Goal: Information Seeking & Learning: Check status

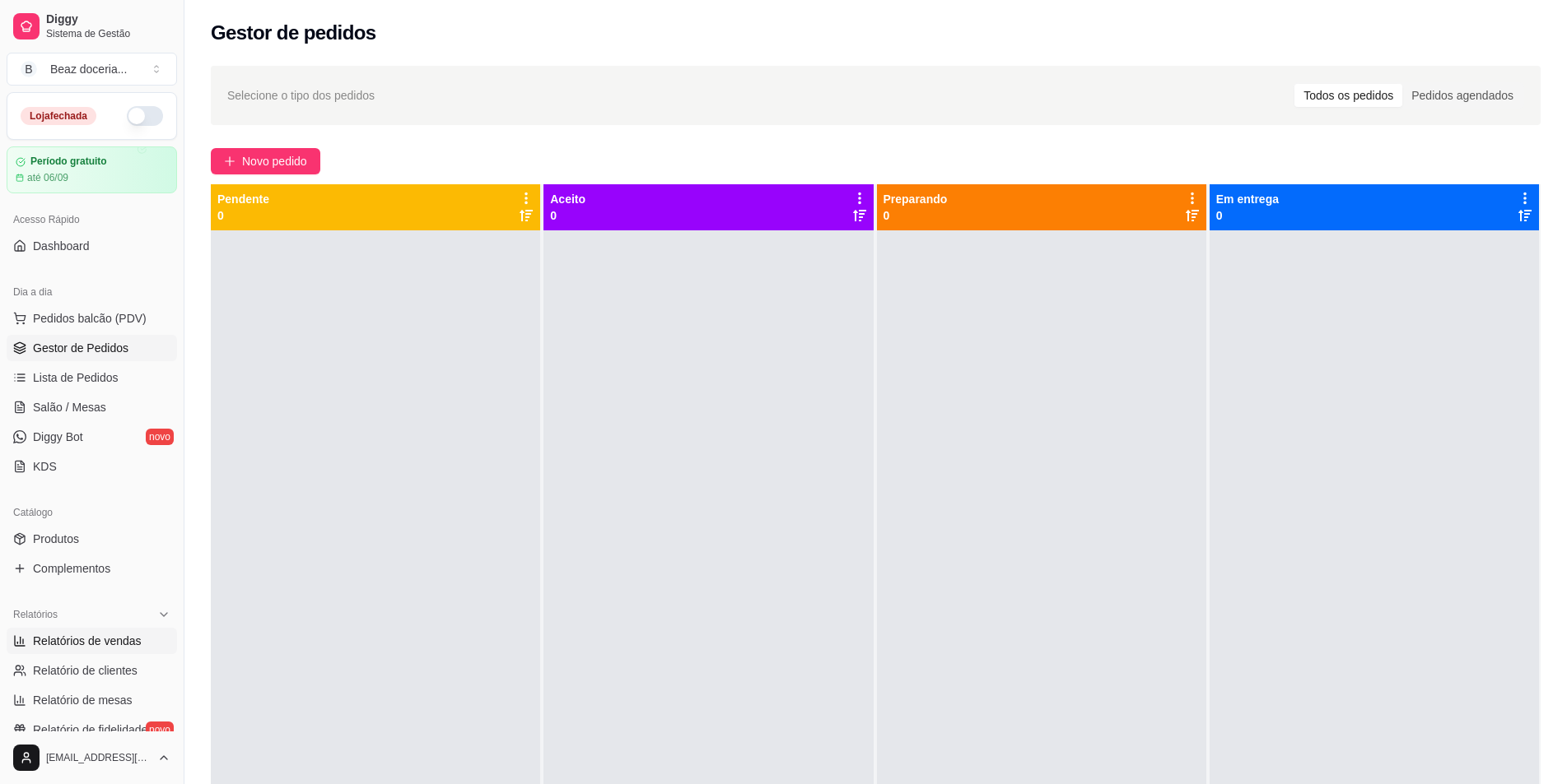
click at [144, 651] on link "Relatórios de vendas" at bounding box center [92, 641] width 171 height 26
select select "ALL"
select select "0"
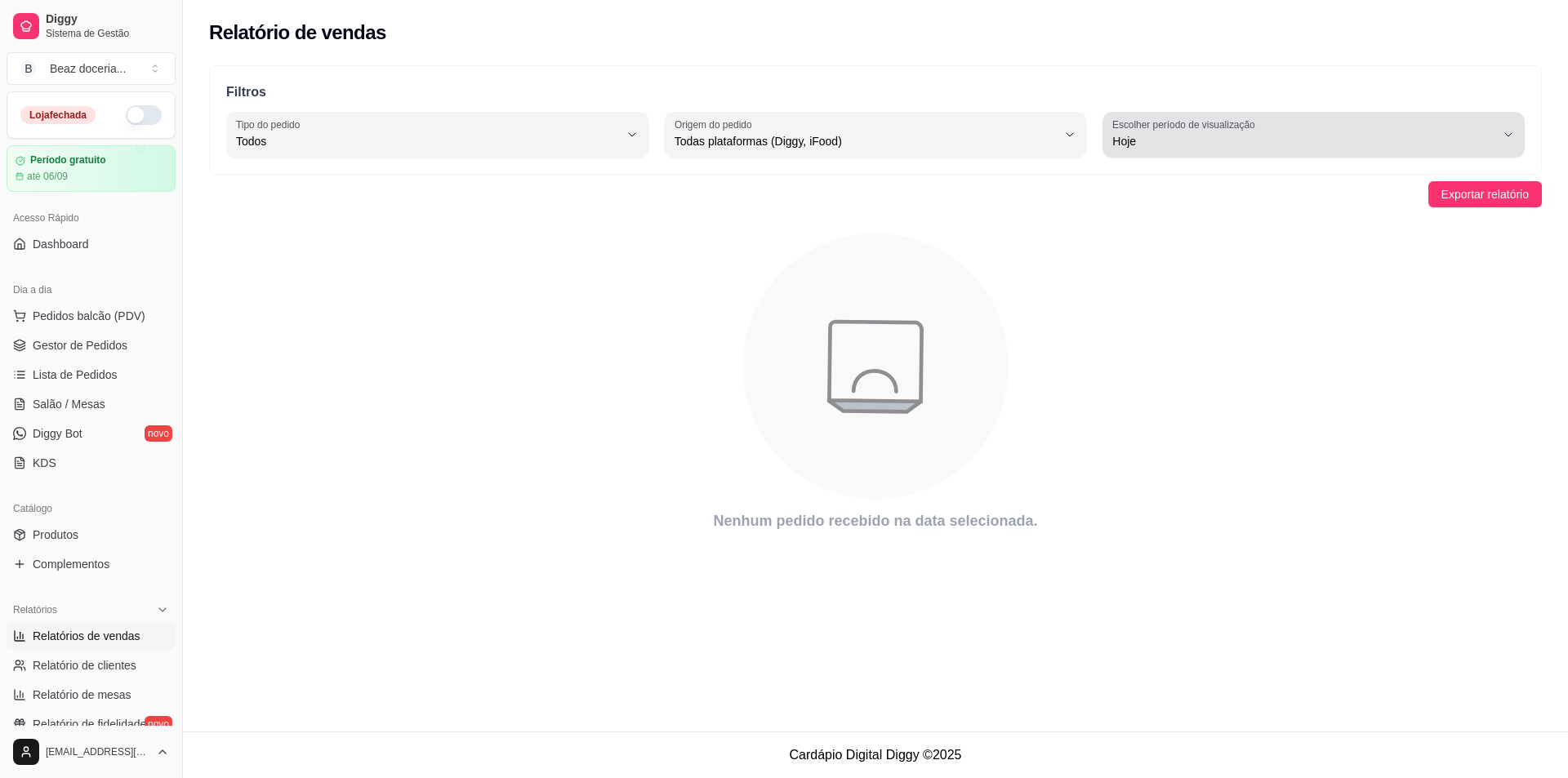
click at [1511, 133] on icon "button" at bounding box center [1508, 134] width 14 height 14
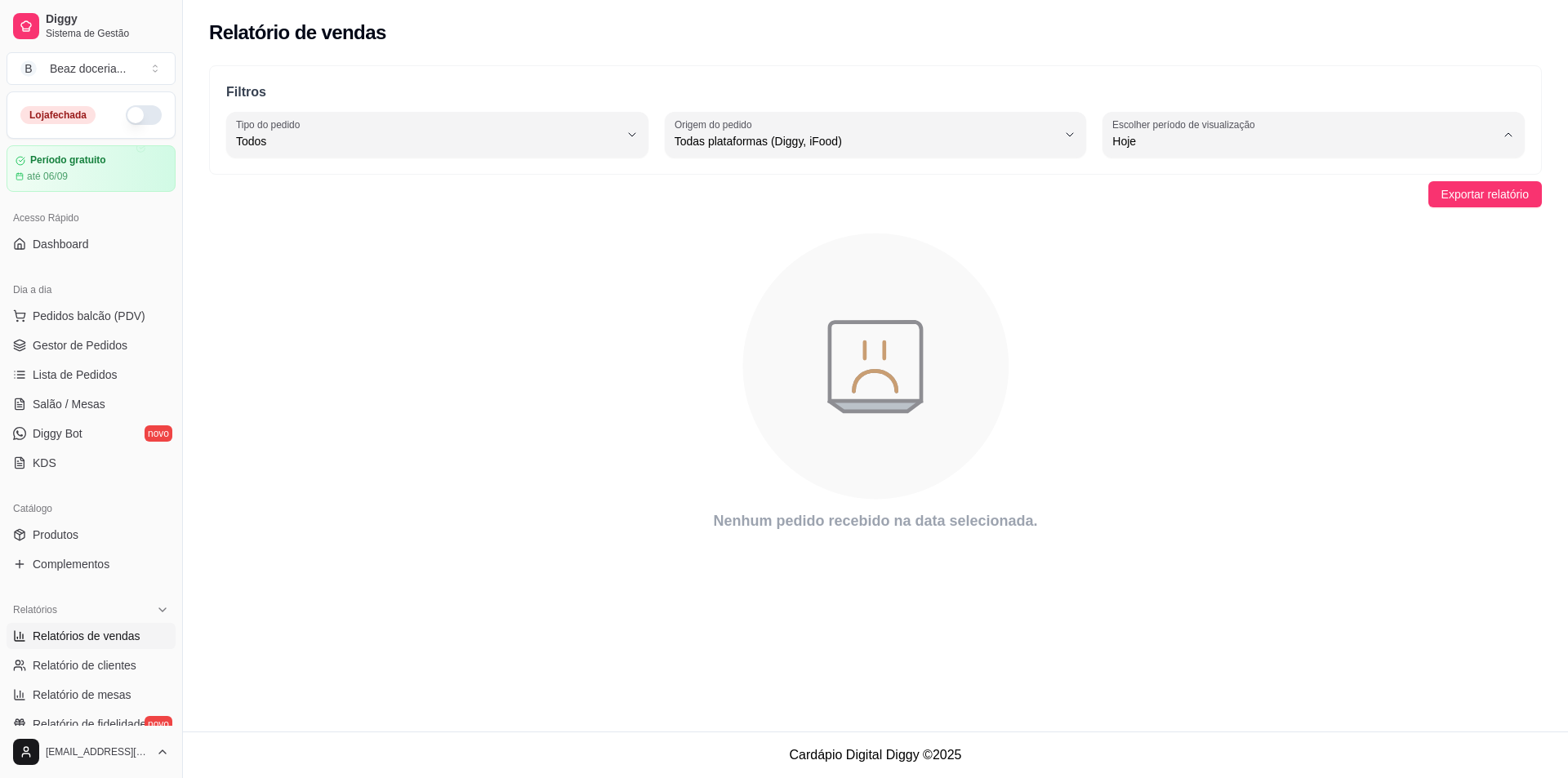
click at [1217, 265] on span "15 dias" at bounding box center [1305, 259] width 365 height 15
type input "15"
select select "15"
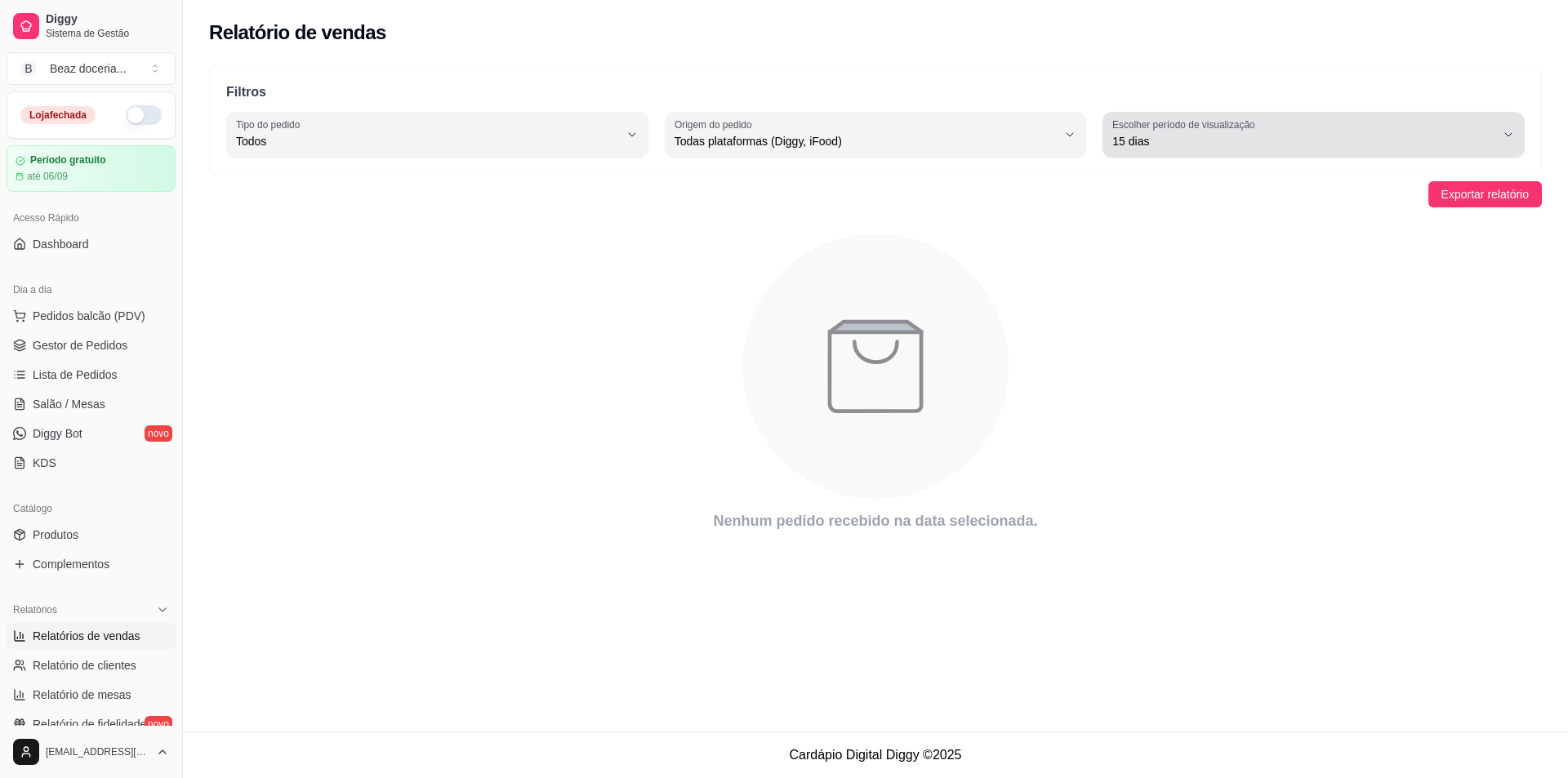
click at [1497, 141] on button "Escolher período de visualização 15 dias" at bounding box center [1313, 134] width 422 height 46
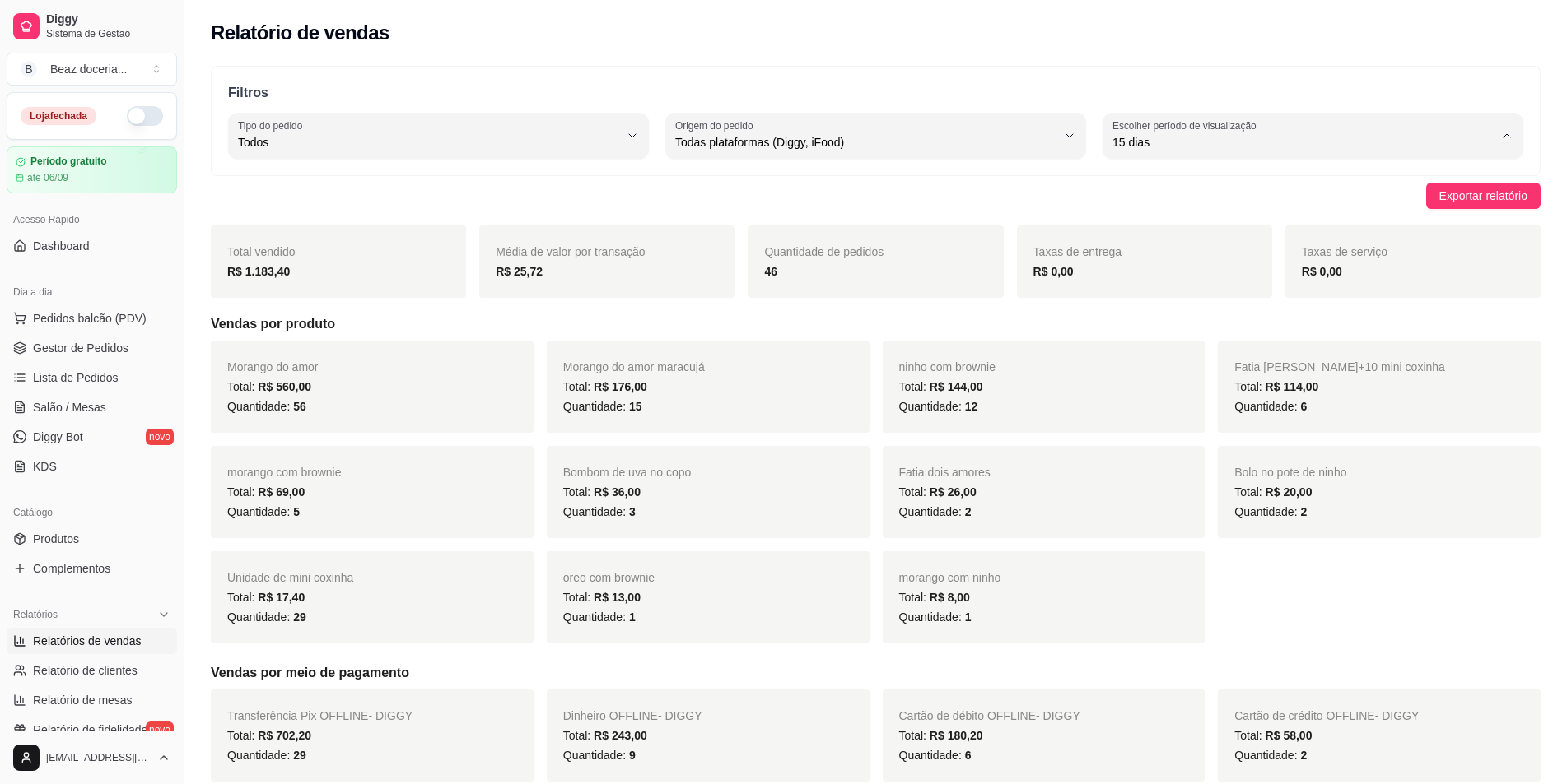
click at [1204, 302] on li "30 dias" at bounding box center [1313, 289] width 391 height 25
type input "30"
select select "30"
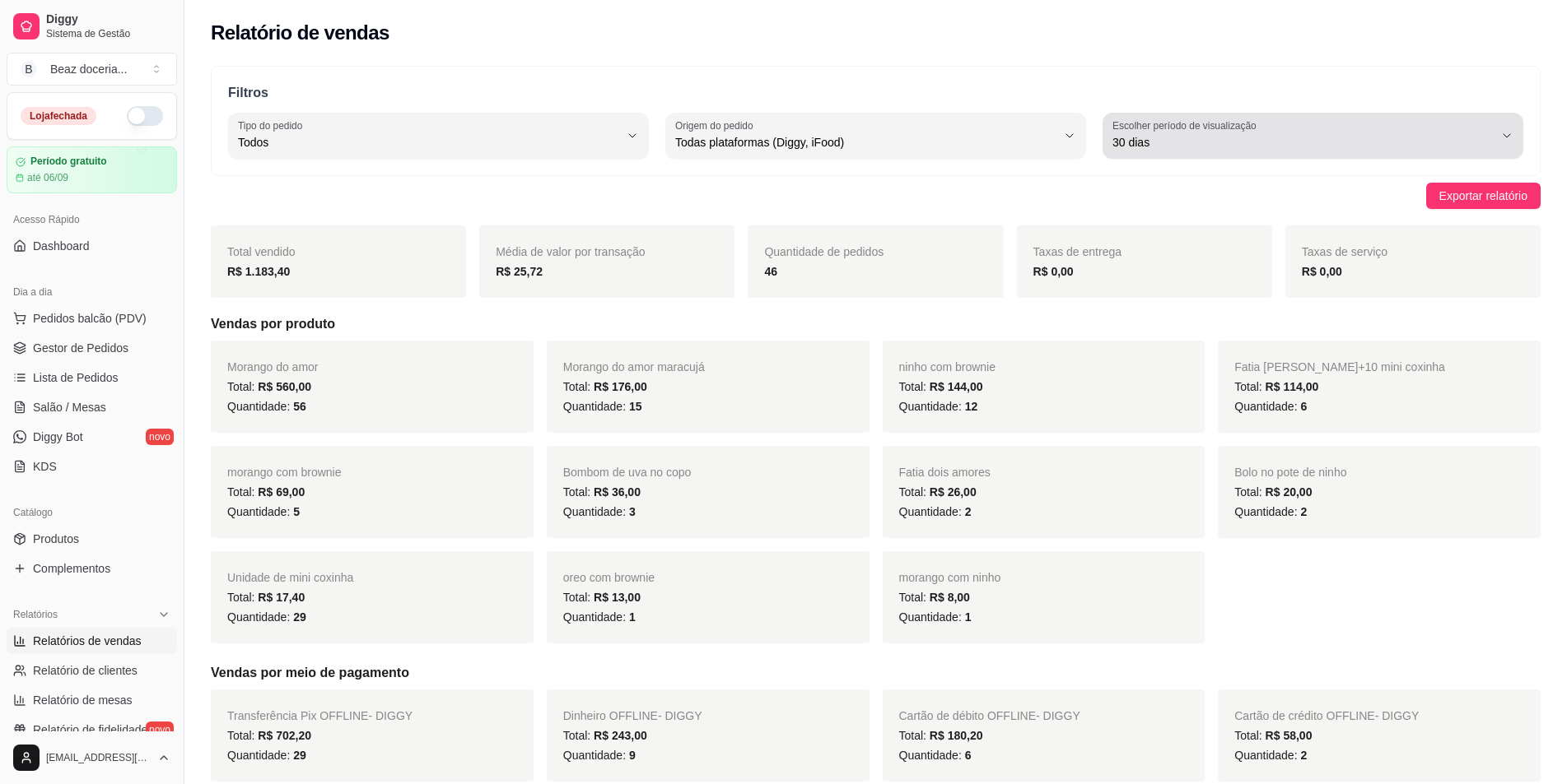
click at [1502, 142] on button "Escolher período de visualização 30 dias" at bounding box center [1314, 135] width 421 height 46
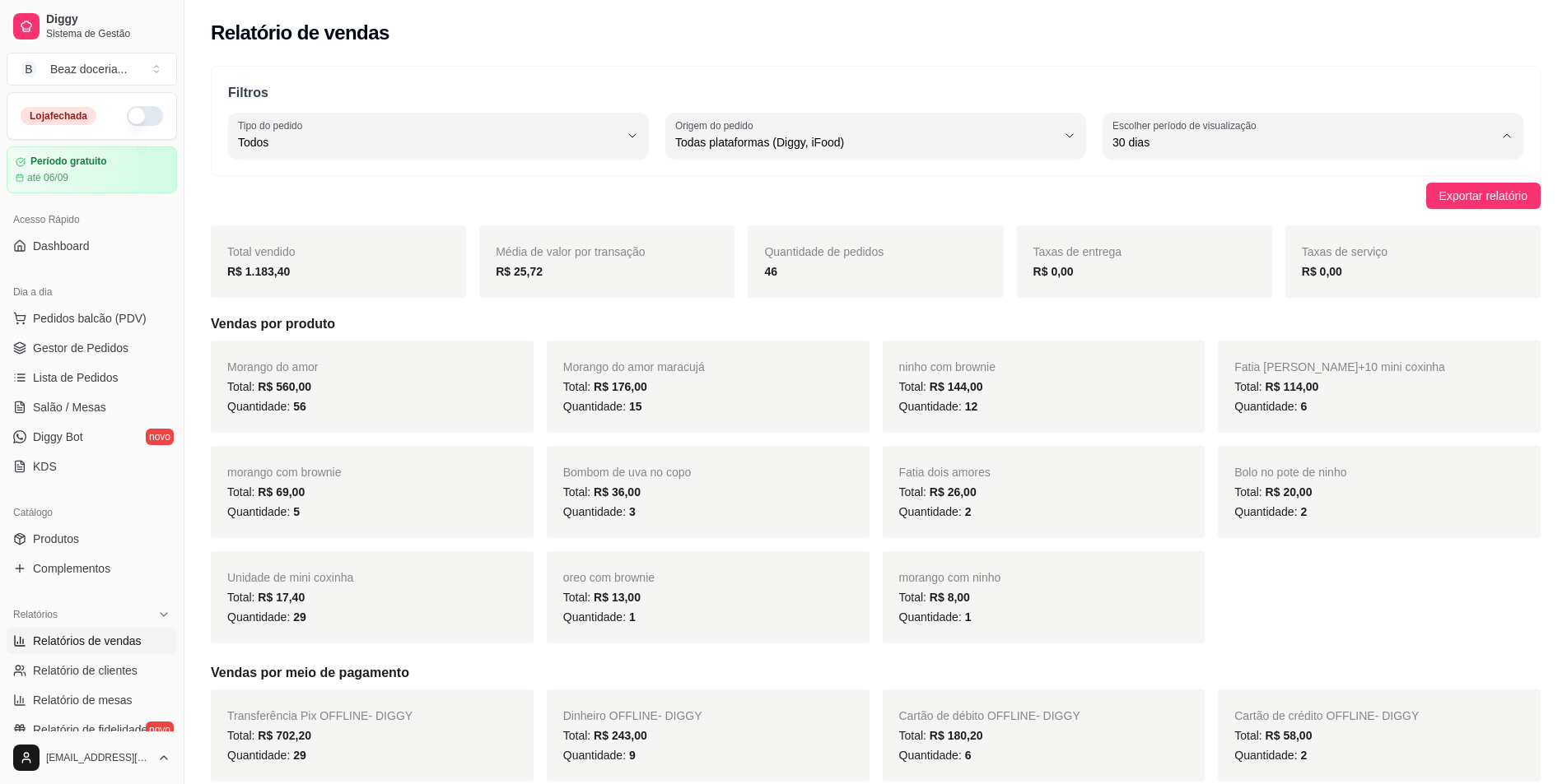
click at [1241, 243] on span "7 dias" at bounding box center [1306, 235] width 363 height 15
type input "7"
select select "7"
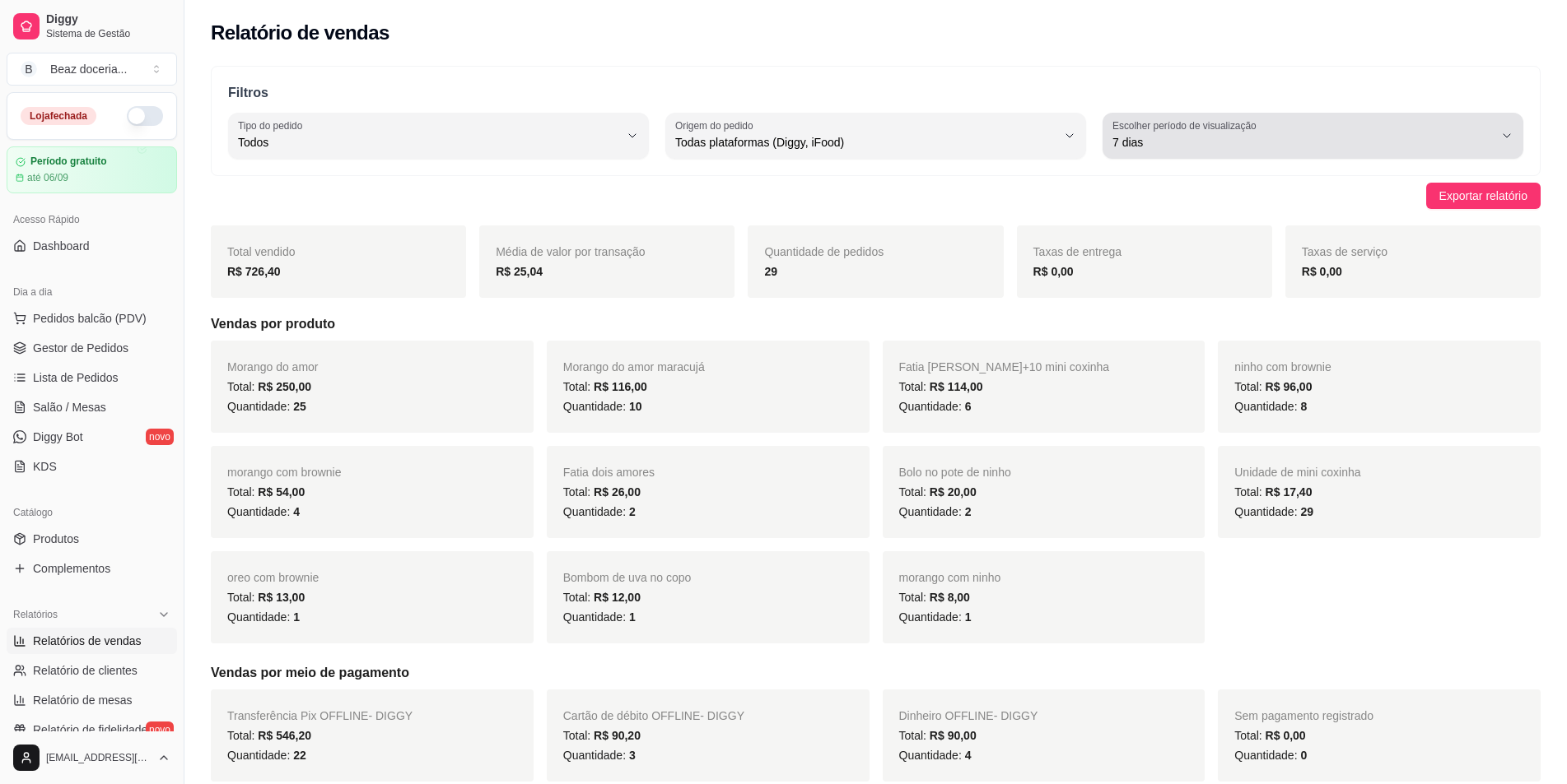
click at [1512, 147] on button "Escolher período de visualização 7 dias" at bounding box center [1314, 135] width 421 height 46
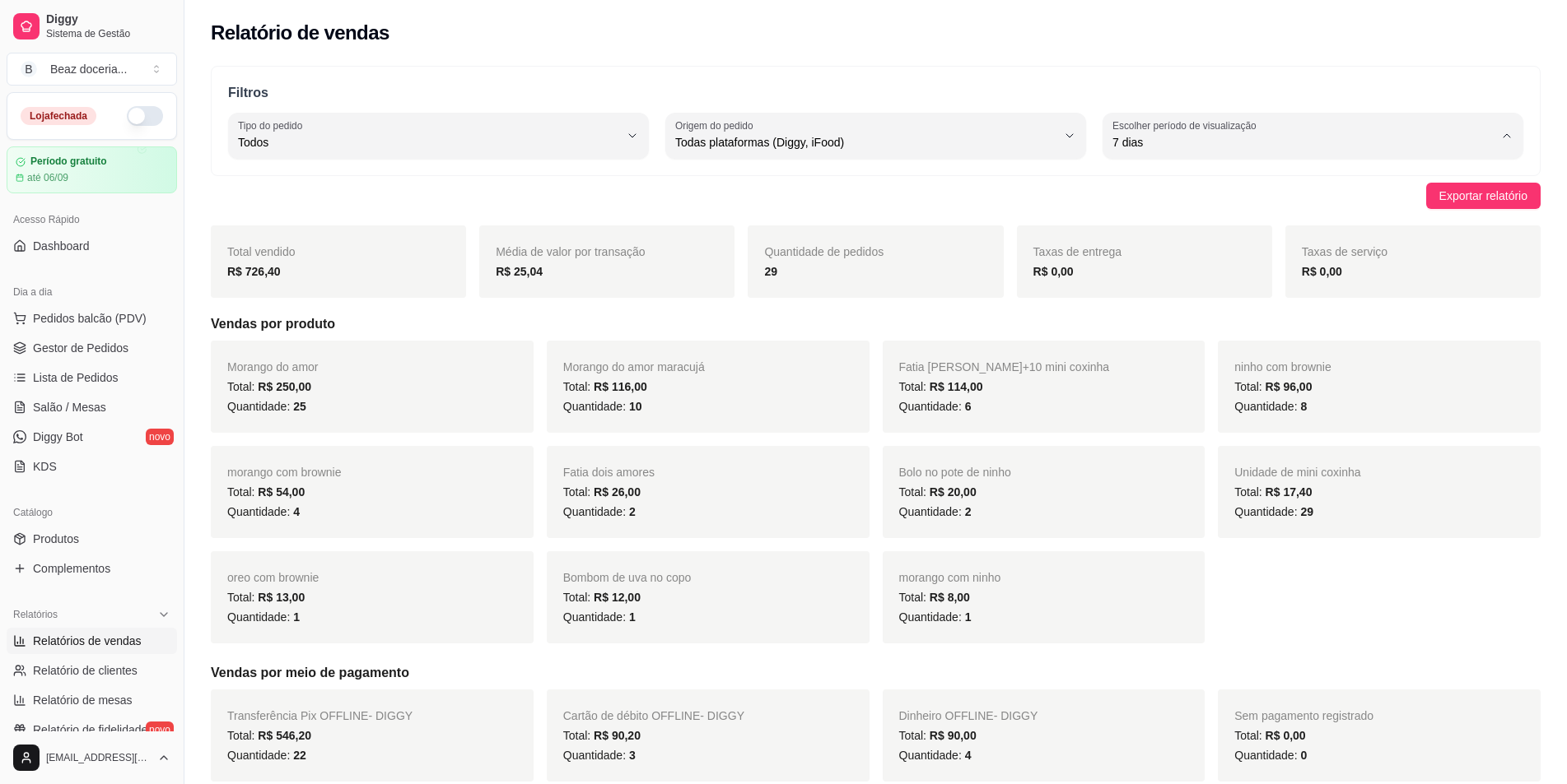
click at [1241, 260] on span "15 dias" at bounding box center [1306, 261] width 363 height 15
type input "15"
select select "15"
